Goal: Task Accomplishment & Management: Use online tool/utility

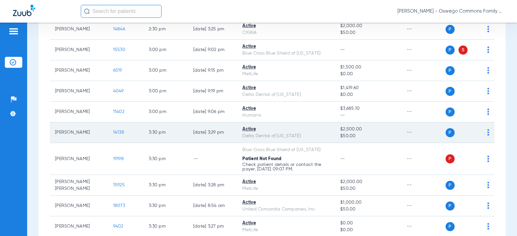
scroll to position [992, 0]
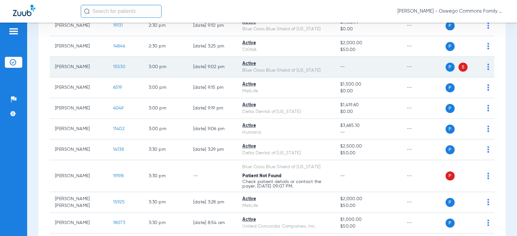
click at [347, 72] on span "S" at bounding box center [463, 67] width 9 height 9
click at [347, 72] on div "P S" at bounding box center [463, 67] width 35 height 9
click at [347, 72] on span "P" at bounding box center [450, 67] width 9 height 9
drag, startPoint x: 445, startPoint y: 73, endPoint x: 456, endPoint y: 71, distance: 11.5
click at [347, 72] on span "P" at bounding box center [450, 67] width 9 height 9
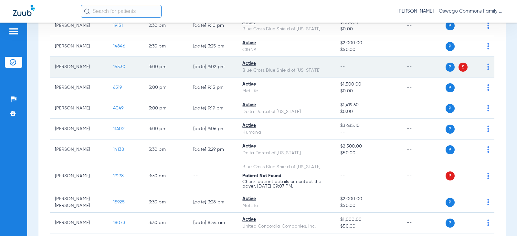
click at [347, 70] on span "S" at bounding box center [463, 67] width 9 height 9
click at [328, 72] on td "Active Blue Cross Blue Shield of [US_STATE]" at bounding box center [286, 67] width 98 height 21
click at [267, 74] on div "Blue Cross Blue Shield of [US_STATE]" at bounding box center [286, 70] width 88 height 7
click at [347, 73] on td "--" at bounding box center [368, 67] width 67 height 21
click at [347, 73] on td "P S" at bounding box center [470, 67] width 49 height 21
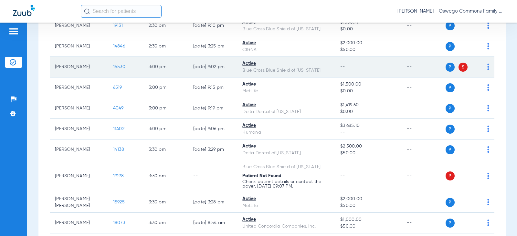
click at [347, 72] on div "P S" at bounding box center [468, 67] width 44 height 9
click at [347, 70] on img at bounding box center [489, 67] width 2 height 6
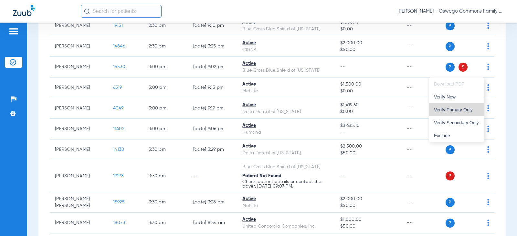
click at [347, 109] on span "Verify Primary Only" at bounding box center [456, 110] width 45 height 5
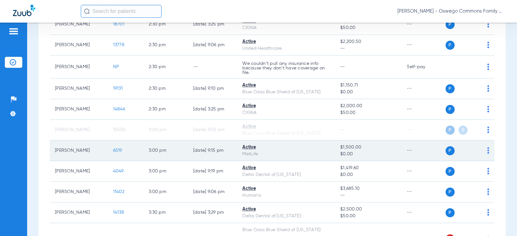
scroll to position [927, 0]
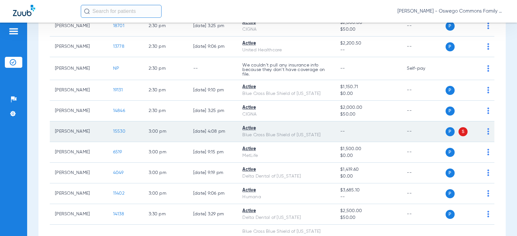
click at [347, 135] on img at bounding box center [489, 131] width 2 height 6
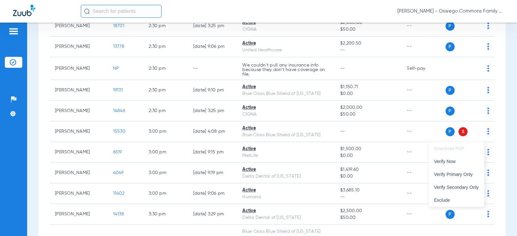
click at [347, 139] on div at bounding box center [258, 118] width 517 height 236
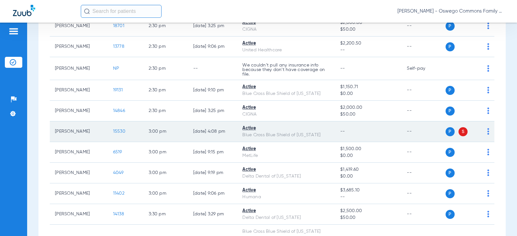
click at [347, 136] on span "S" at bounding box center [463, 131] width 9 height 9
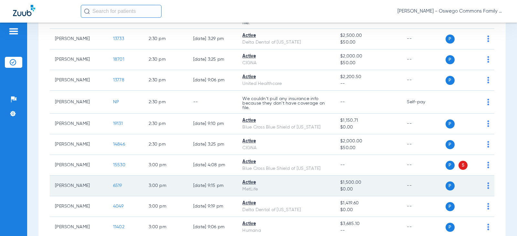
scroll to position [905, 0]
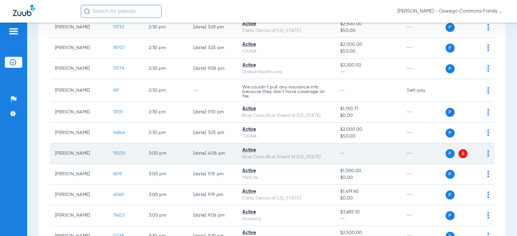
drag, startPoint x: 408, startPoint y: 159, endPoint x: 400, endPoint y: 162, distance: 7.9
click at [347, 159] on td "--" at bounding box center [424, 154] width 44 height 21
drag, startPoint x: 394, startPoint y: 163, endPoint x: 271, endPoint y: 161, distance: 123.5
click at [347, 163] on td "--" at bounding box center [368, 154] width 67 height 21
click at [113, 156] on span "15530" at bounding box center [119, 153] width 12 height 5
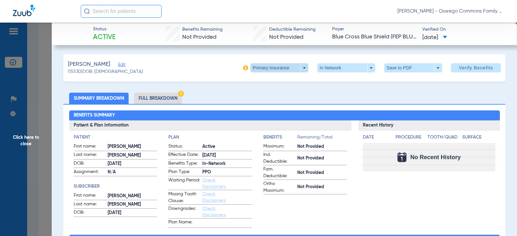
click at [300, 69] on span at bounding box center [280, 67] width 58 height 9
click at [271, 90] on button "Secondary Insurance" at bounding box center [272, 93] width 53 height 13
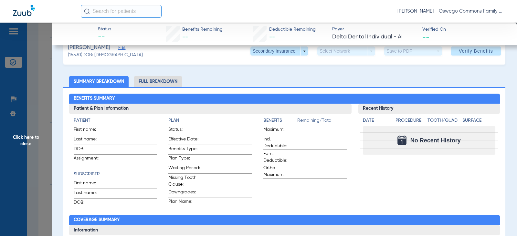
scroll to position [0, 0]
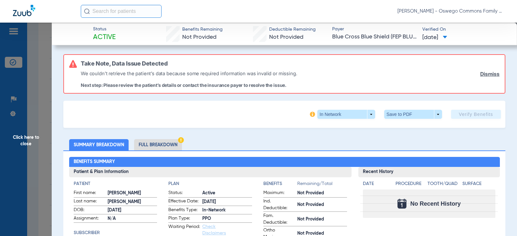
click at [347, 73] on link "Dismiss" at bounding box center [489, 74] width 19 height 6
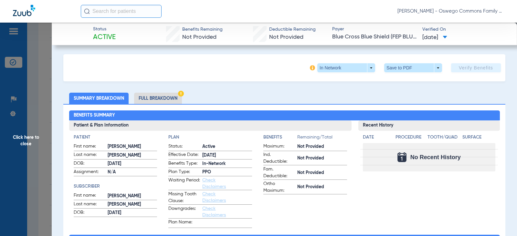
click at [28, 139] on span "Click here to close" at bounding box center [26, 141] width 52 height 236
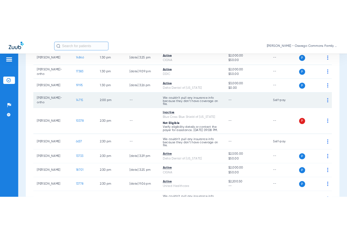
scroll to position [841, 0]
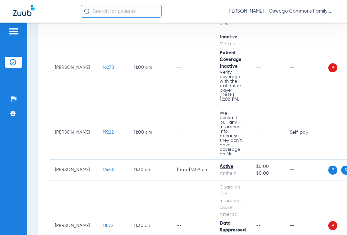
click at [120, 15] on input "text" at bounding box center [121, 11] width 81 height 13
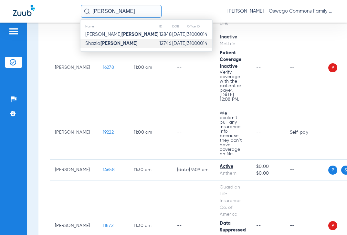
type input "[PERSON_NAME]"
click at [113, 46] on td "[PERSON_NAME]" at bounding box center [119, 43] width 79 height 9
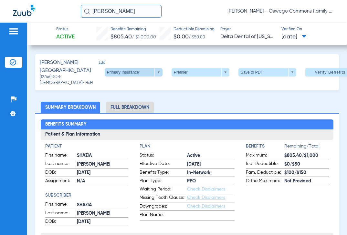
click at [134, 74] on span at bounding box center [134, 72] width 58 height 8
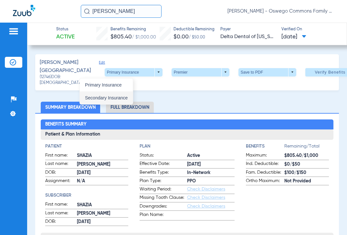
click at [109, 100] on span "Secondary Insurance" at bounding box center [106, 98] width 43 height 5
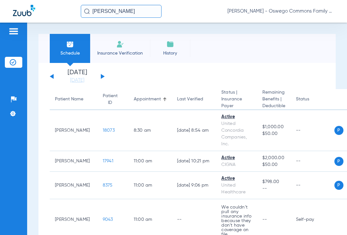
click at [102, 76] on button at bounding box center [103, 76] width 4 height 5
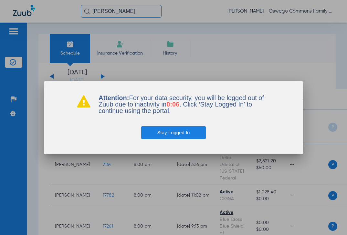
click at [177, 136] on button "Stay Logged In" at bounding box center [173, 132] width 65 height 13
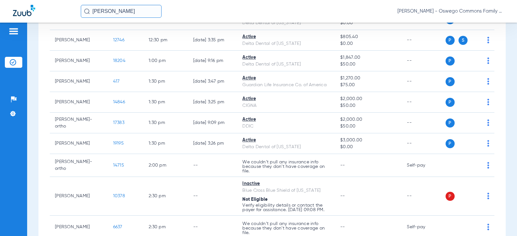
scroll to position [679, 0]
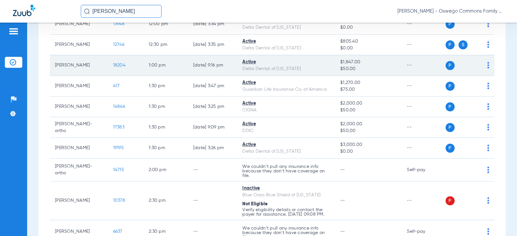
click at [347, 65] on img at bounding box center [489, 65] width 2 height 6
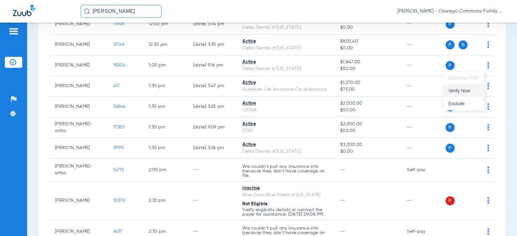
click at [347, 93] on span "Verify Now" at bounding box center [464, 91] width 30 height 5
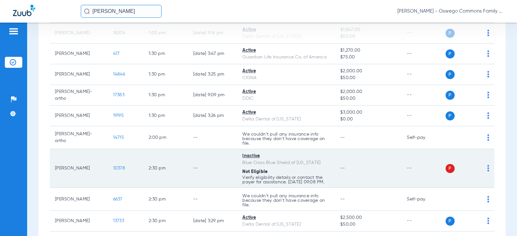
scroll to position [1002, 0]
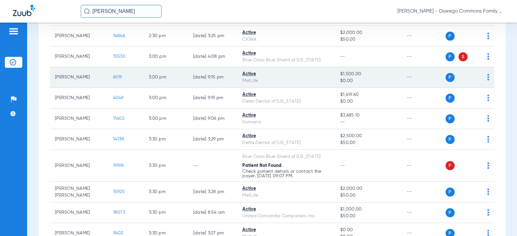
click at [347, 82] on td "P S" at bounding box center [470, 77] width 49 height 21
click at [347, 80] on img at bounding box center [489, 77] width 2 height 6
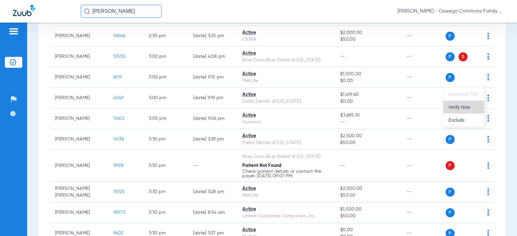
click at [347, 110] on button "Verify Now" at bounding box center [464, 107] width 41 height 13
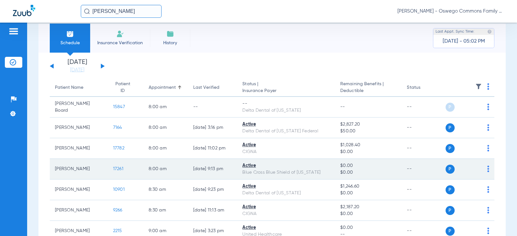
scroll to position [0, 0]
